Goal: Complete application form: Complete application form

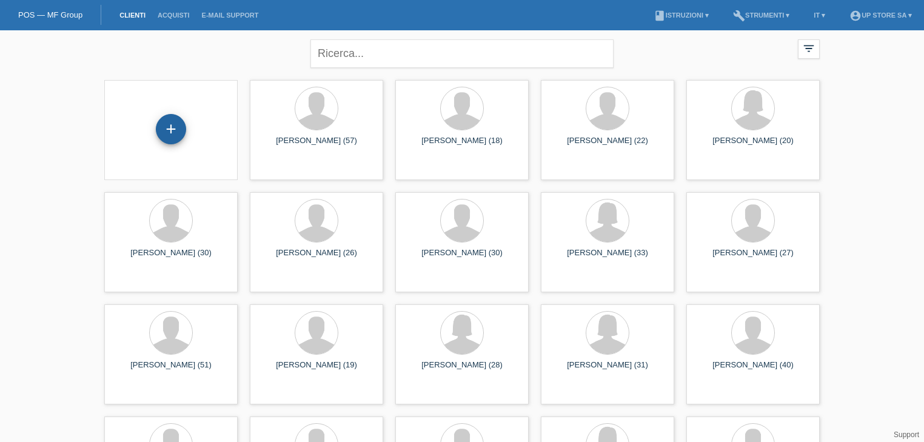
click at [181, 127] on div "+" at bounding box center [170, 129] width 29 height 21
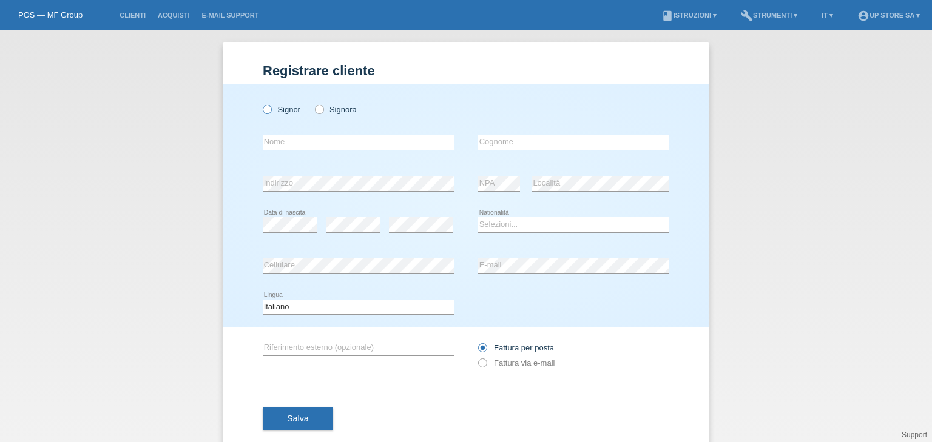
click at [261, 103] on icon at bounding box center [261, 103] width 0 height 0
click at [268, 109] on input "Signor" at bounding box center [267, 109] width 8 height 8
radio input "true"
click at [290, 139] on input "text" at bounding box center [358, 142] width 191 height 15
type input "[PERSON_NAME]"
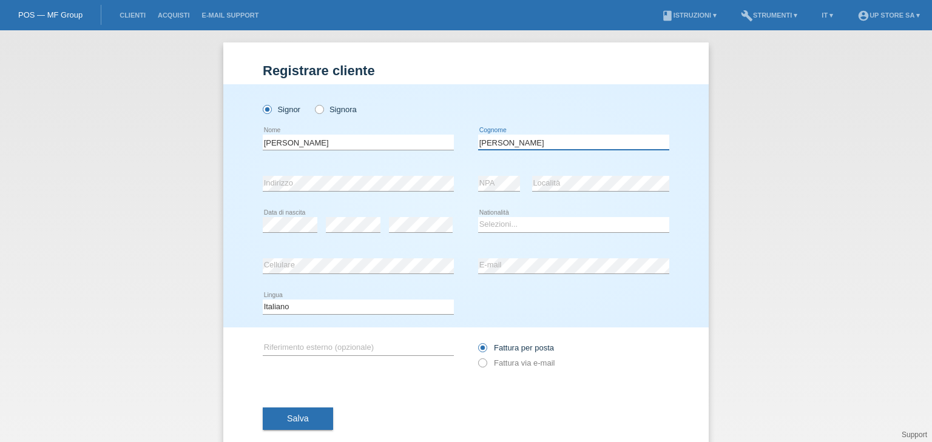
type input "[PERSON_NAME]"
click at [502, 223] on select "Selezioni... Svizzera Austria Germania Liechtenstein ------------ Afghanistan A…" at bounding box center [573, 224] width 191 height 15
select select "IT"
click at [478, 217] on select "Selezioni... Svizzera Austria Germania Liechtenstein ------------ Afghanistan A…" at bounding box center [573, 224] width 191 height 15
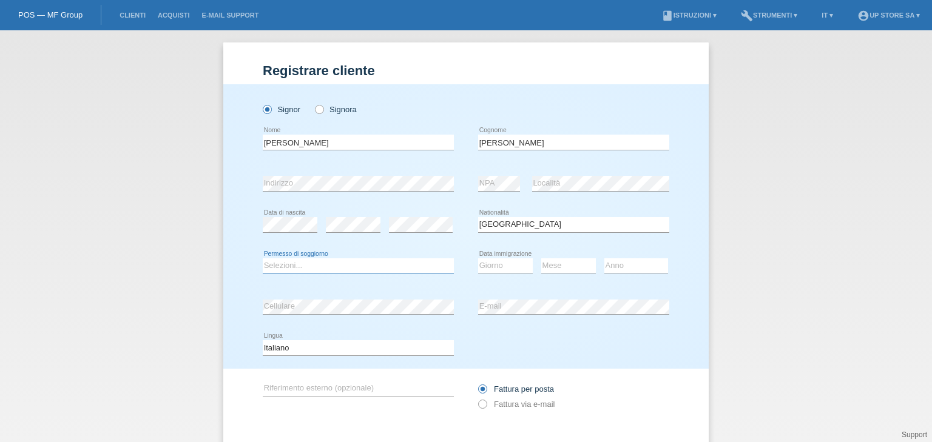
click at [386, 262] on select "Selezioni... C B B - Status di rifugiato Altro" at bounding box center [358, 265] width 191 height 15
select select "B"
click at [263, 258] on select "Selezioni... C B B - Status di rifugiato Altro" at bounding box center [358, 265] width 191 height 15
click at [501, 263] on select "Giorno 01 02 03 04 05 06 07 08 09 10" at bounding box center [505, 265] width 55 height 15
select select "20"
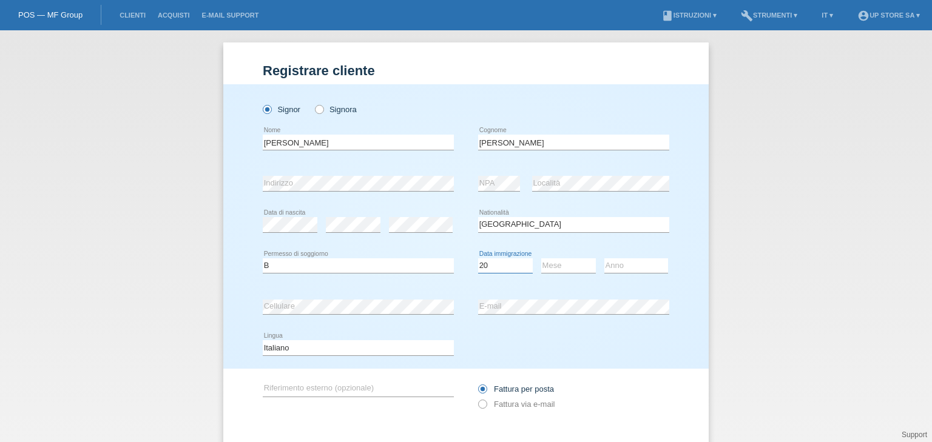
click at [478, 258] on select "Giorno 01 02 03 04 05 06 07 08 09 10" at bounding box center [505, 265] width 55 height 15
drag, startPoint x: 543, startPoint y: 263, endPoint x: 556, endPoint y: 272, distance: 15.2
click at [543, 263] on select "Mese 01 02 03 04 05 06 07 08 09 10 11" at bounding box center [568, 265] width 55 height 15
select select "11"
click at [541, 258] on select "Mese 01 02 03 04 05 06 07 08 09 10 11" at bounding box center [568, 265] width 55 height 15
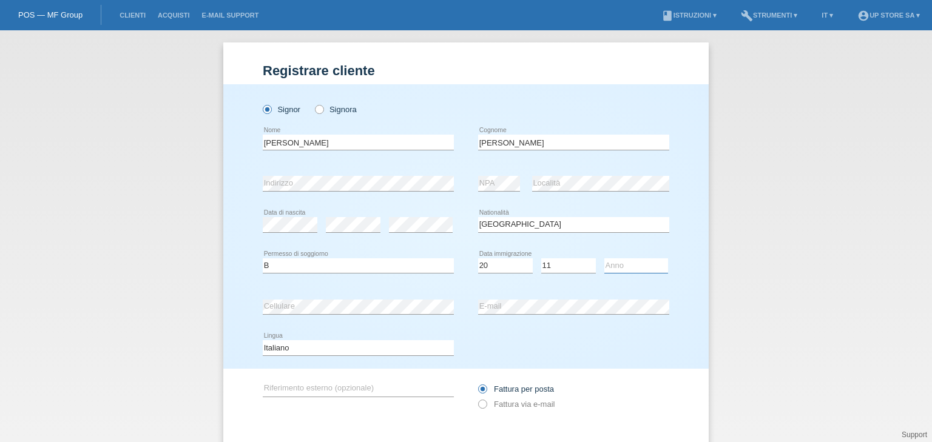
click at [621, 264] on select "Anno 2025 2024 2023 2022 2021 2020 2019 2018 2017 2016 2015 2014 2013 2012 2011…" at bounding box center [636, 265] width 64 height 15
select select "2018"
click at [604, 258] on select "Anno 2025 2024 2023 2022 2021 2020 2019 2018 2017 2016 2015 2014 2013 2012 2011…" at bounding box center [636, 265] width 64 height 15
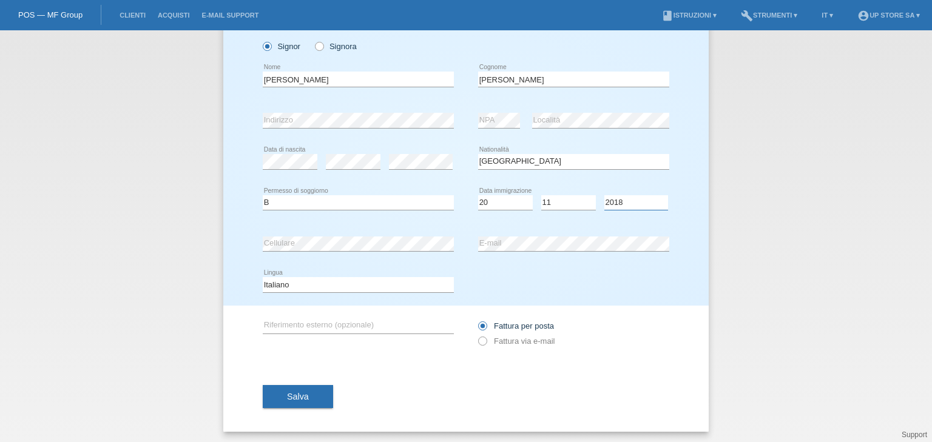
scroll to position [64, 0]
click at [510, 341] on label "Fattura via e-mail" at bounding box center [516, 339] width 76 height 9
click at [486, 341] on input "Fattura via e-mail" at bounding box center [482, 342] width 8 height 15
radio input "true"
click at [304, 395] on span "Salva" at bounding box center [298, 396] width 22 height 10
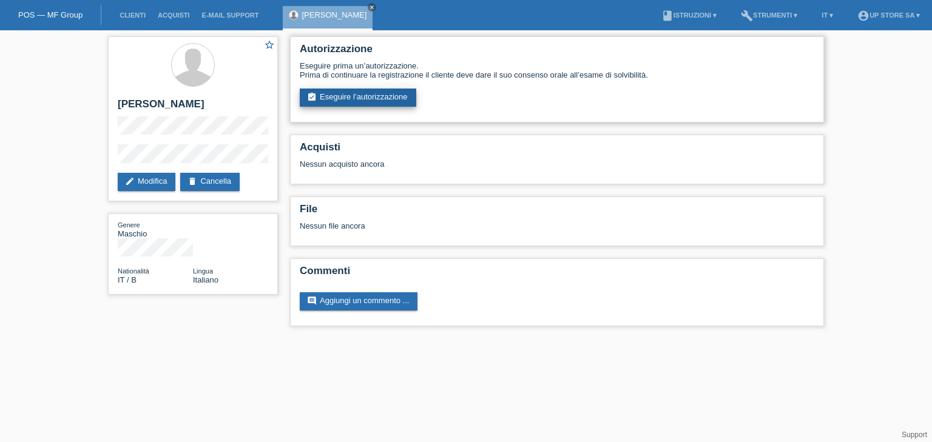
click at [380, 101] on link "assignment_turned_in Eseguire l’autorizzazione" at bounding box center [358, 98] width 116 height 18
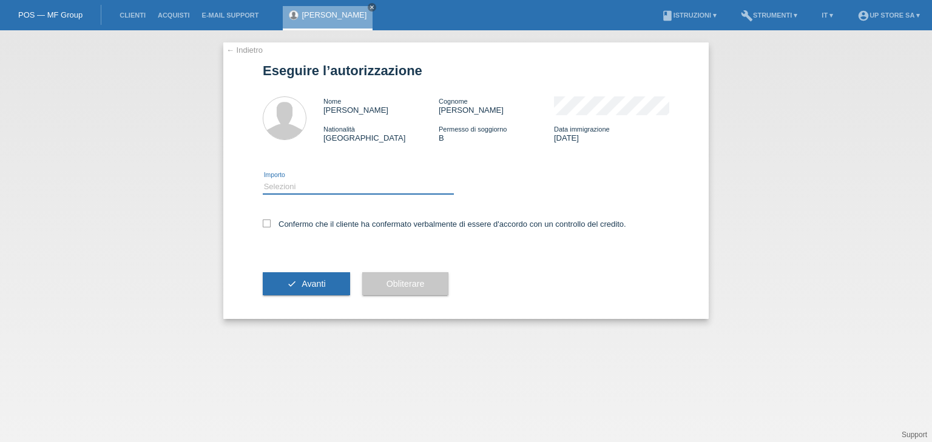
click at [307, 183] on select "Selezioni CHF 1.00 - CHF 499.00 CHF 500.00 - CHF 1'999.00 CHF 2'000.00 - CHF 6'…" at bounding box center [358, 187] width 191 height 15
click at [347, 180] on select "Selezioni CHF 1.00 - CHF 499.00 CHF 500.00 - CHF 1'999.00 CHF 2'000.00 - CHF 6'…" at bounding box center [358, 187] width 191 height 15
select select "3"
click at [263, 180] on select "Selezioni CHF 1.00 - CHF 499.00 CHF 500.00 - CHF 1'999.00 CHF 2'000.00 - CHF 6'…" at bounding box center [358, 187] width 191 height 15
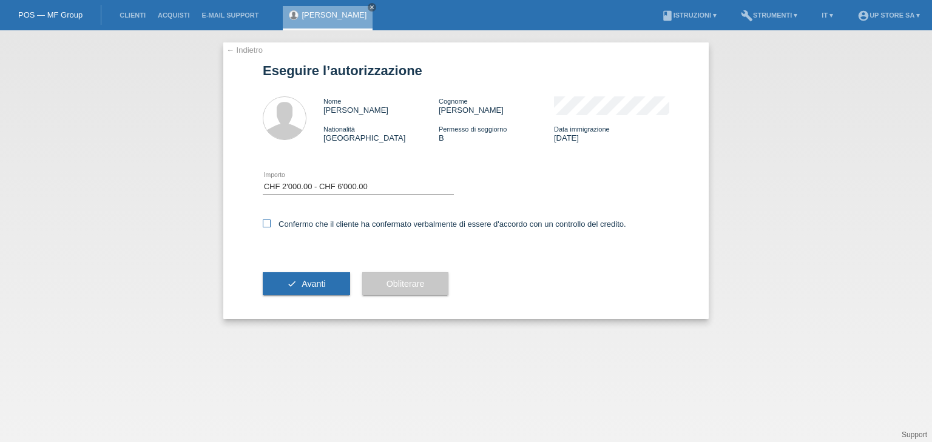
click at [316, 220] on label "Confermo che il cliente ha confermato verbalmente di essere d'accordo con un co…" at bounding box center [444, 224] width 363 height 9
click at [270, 220] on input "Confermo che il cliente ha confermato verbalmente di essere d'accordo con un co…" at bounding box center [267, 224] width 8 height 8
checkbox input "true"
click at [323, 280] on span "Avanti" at bounding box center [313, 284] width 24 height 10
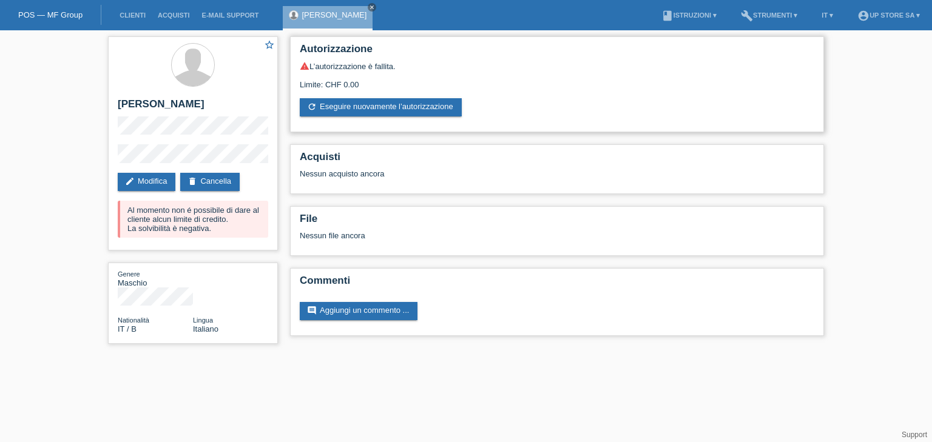
drag, startPoint x: 367, startPoint y: 84, endPoint x: 299, endPoint y: 61, distance: 71.9
click at [304, 64] on div "warning L’autorizzazione è fallita. Limite: CHF 0.00 refresh Eseguire nuovament…" at bounding box center [557, 88] width 514 height 55
drag, startPoint x: 300, startPoint y: 49, endPoint x: 388, endPoint y: 85, distance: 95.7
click at [356, 76] on div "Autorizzazione warning L’autorizzazione è fallita. Limite: CHF 0.00 refresh Ese…" at bounding box center [557, 84] width 534 height 96
click at [405, 82] on div "Limite: CHF 0.00" at bounding box center [557, 80] width 514 height 18
